Goal: Check status: Check status

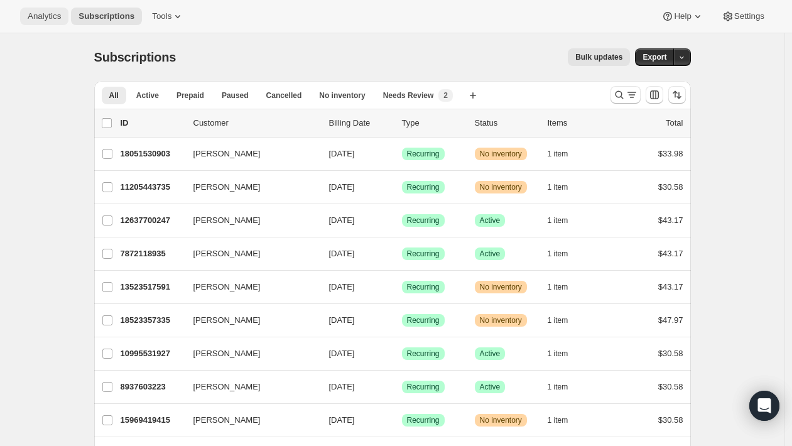
click at [43, 19] on span "Analytics" at bounding box center [44, 16] width 33 height 10
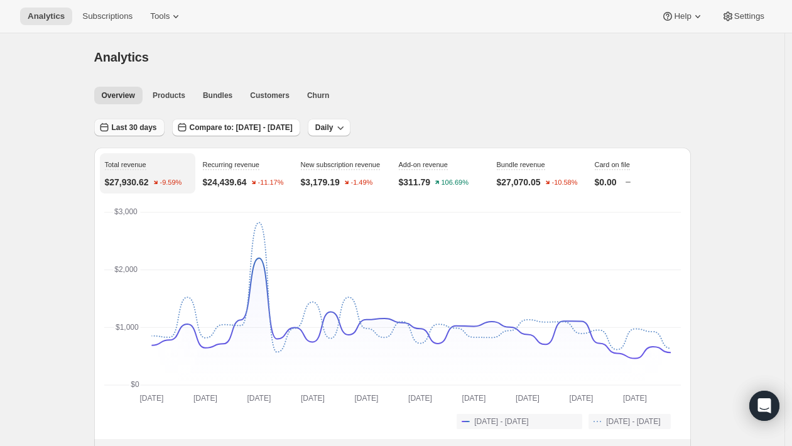
click at [122, 128] on span "Last 30 days" at bounding box center [134, 128] width 45 height 10
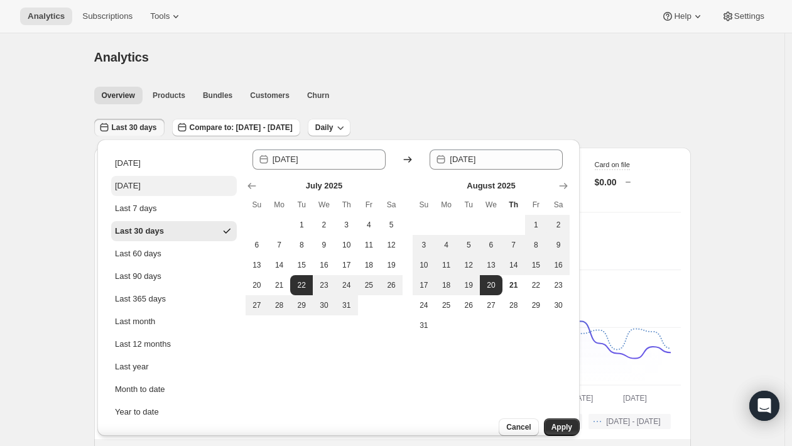
click at [141, 183] on div "[DATE]" at bounding box center [128, 186] width 26 height 13
type input "[DATE]"
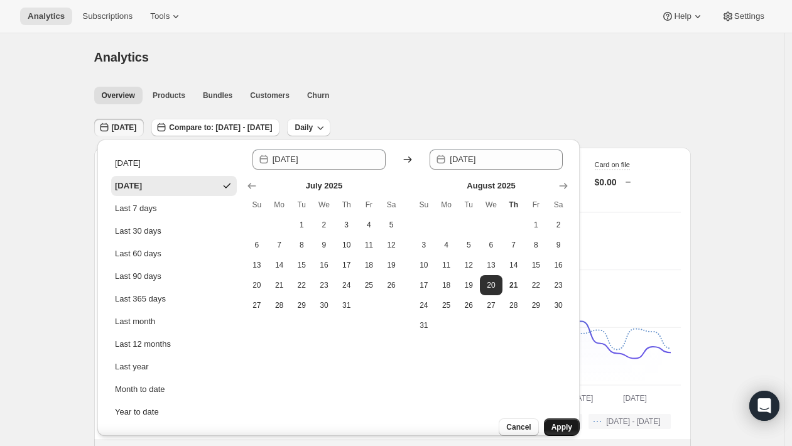
click at [552, 422] on span "Apply" at bounding box center [562, 427] width 21 height 10
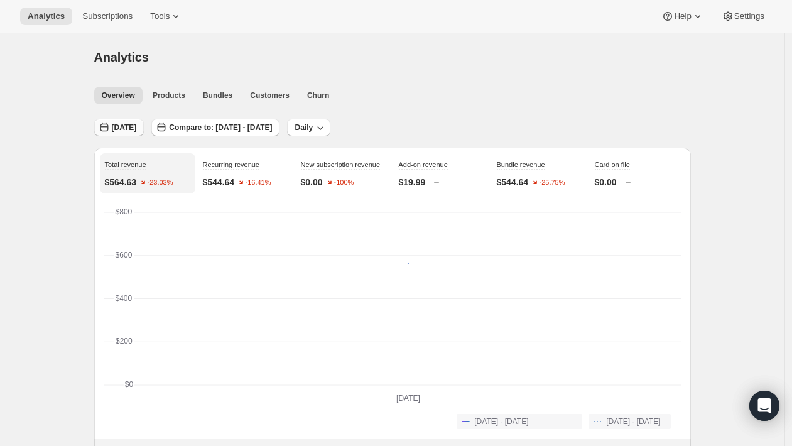
click at [127, 127] on span "[DATE]" at bounding box center [124, 128] width 25 height 10
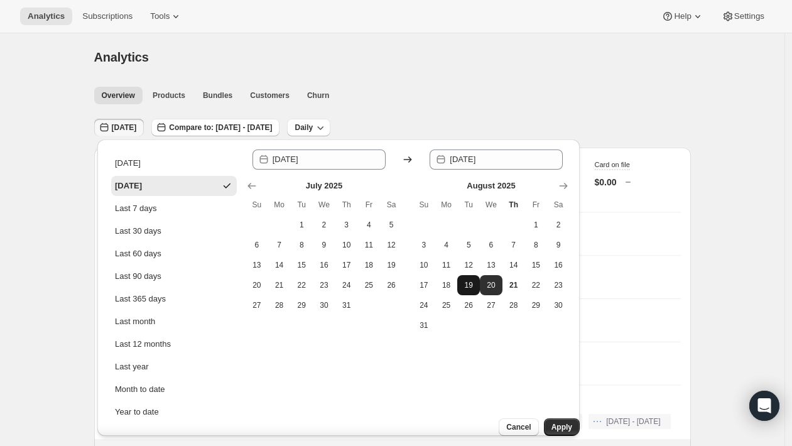
click at [472, 285] on span "19" at bounding box center [468, 285] width 13 height 10
type input "[DATE]"
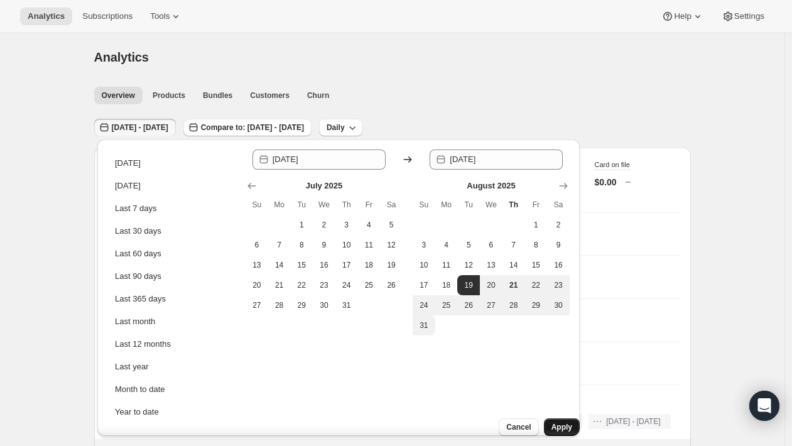
click at [557, 422] on span "Apply" at bounding box center [562, 427] width 21 height 10
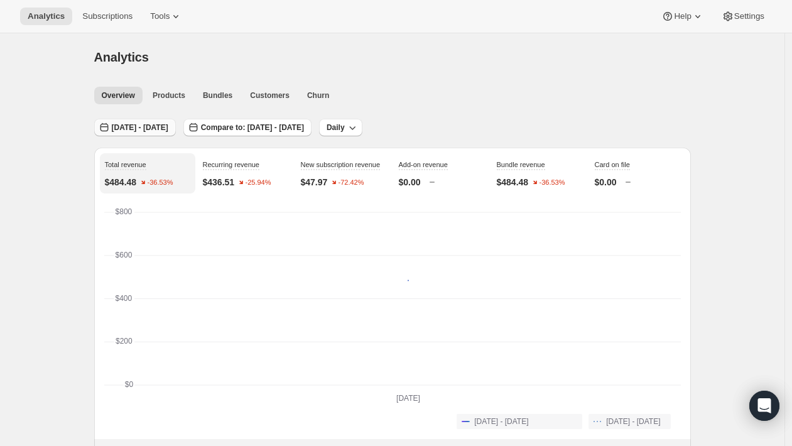
click at [136, 126] on span "[DATE] - [DATE]" at bounding box center [140, 128] width 57 height 10
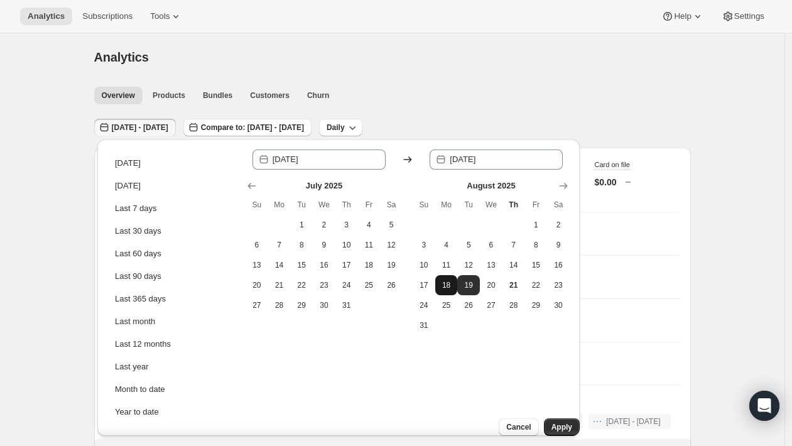
click at [449, 284] on span "18" at bounding box center [446, 285] width 13 height 10
type input "[DATE]"
click at [552, 422] on span "Apply" at bounding box center [562, 427] width 21 height 10
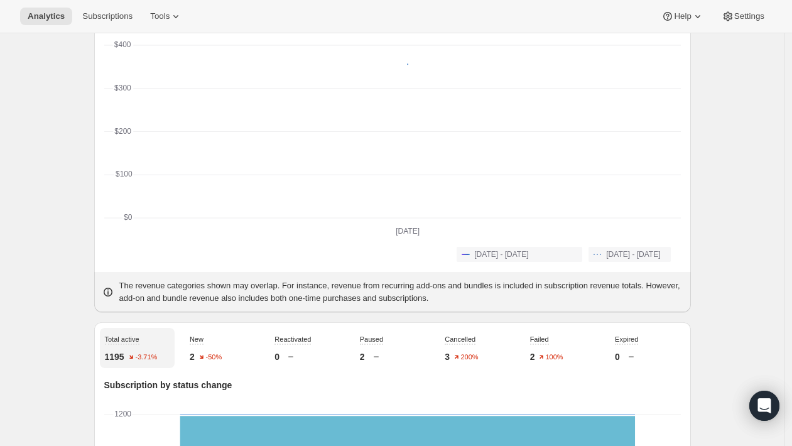
scroll to position [3, 0]
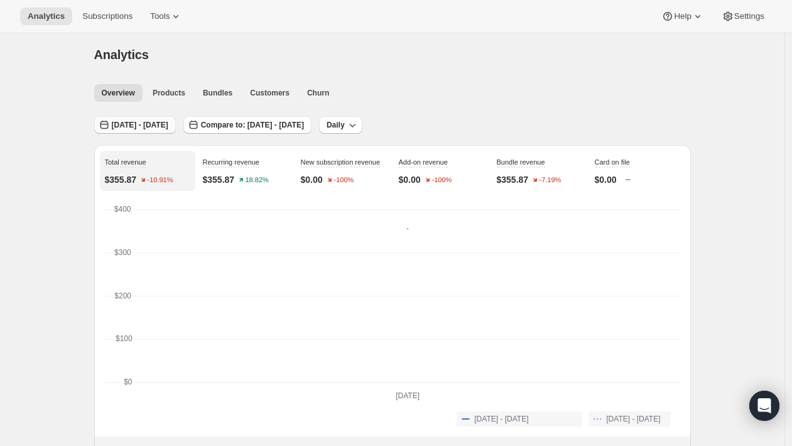
click at [141, 128] on span "[DATE] - [DATE]" at bounding box center [140, 125] width 57 height 10
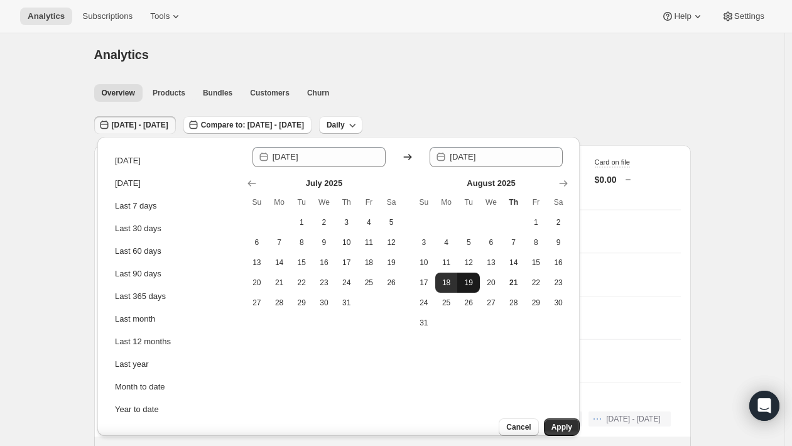
click at [464, 280] on span "19" at bounding box center [468, 283] width 13 height 10
type input "[DATE]"
click at [470, 285] on span "19" at bounding box center [468, 283] width 13 height 10
type input "[DATE]"
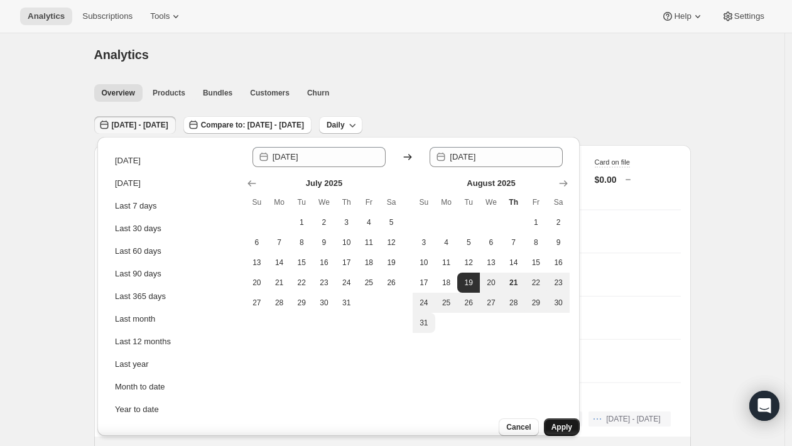
click at [568, 423] on button "Apply" at bounding box center [562, 427] width 36 height 18
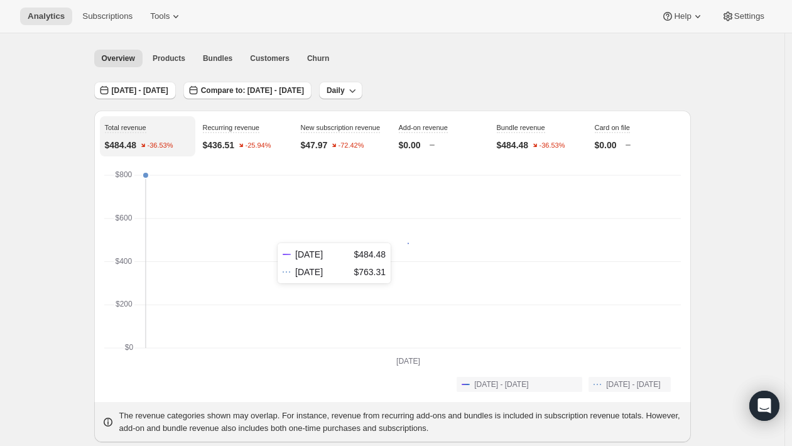
scroll to position [35, 0]
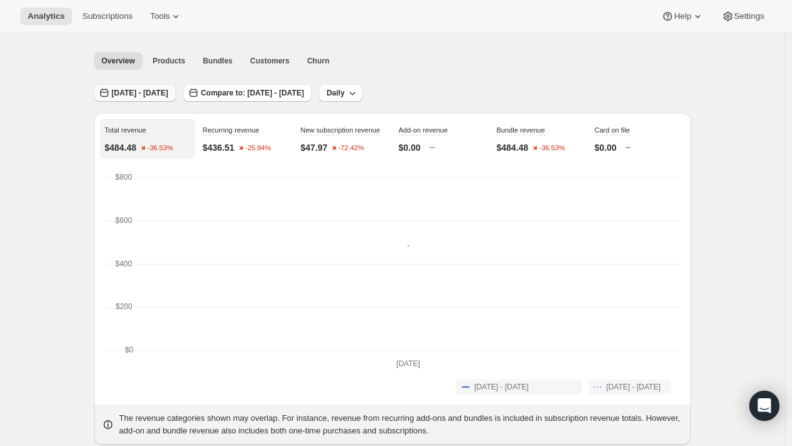
click at [168, 94] on span "[DATE] - [DATE]" at bounding box center [140, 93] width 57 height 10
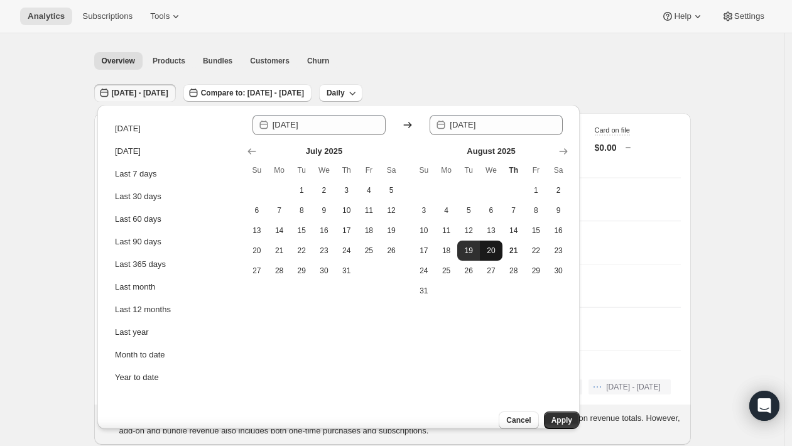
click at [490, 246] on span "20" at bounding box center [491, 251] width 13 height 10
type input "[DATE]"
click at [491, 247] on span "20" at bounding box center [491, 251] width 13 height 10
type input "[DATE]"
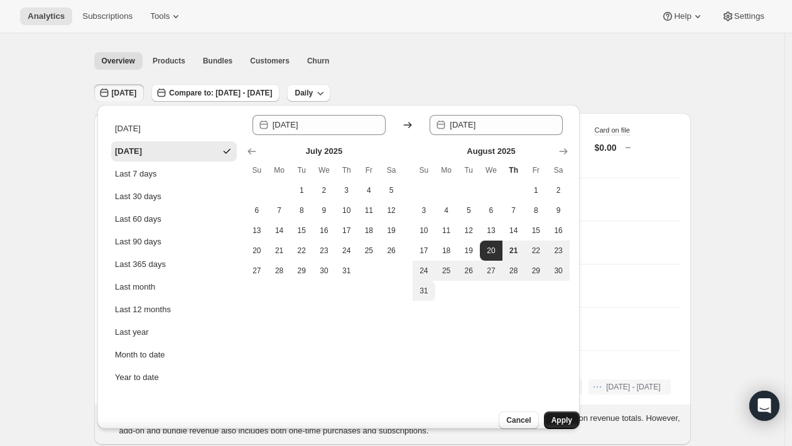
click at [552, 415] on span "Apply" at bounding box center [562, 420] width 21 height 10
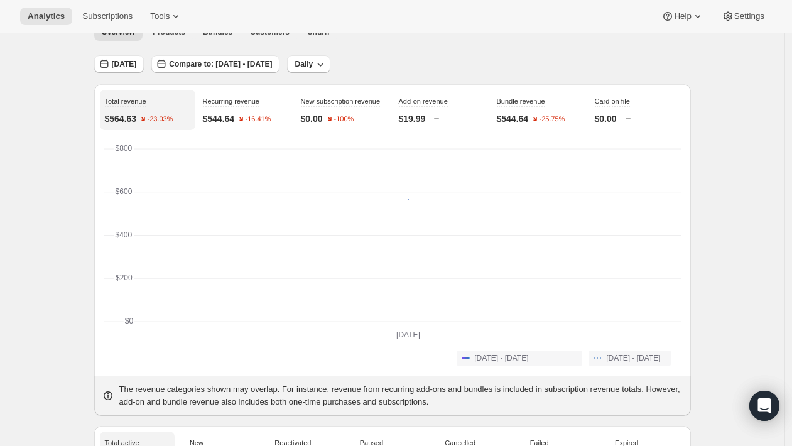
scroll to position [0, 0]
